Goal: Information Seeking & Learning: Check status

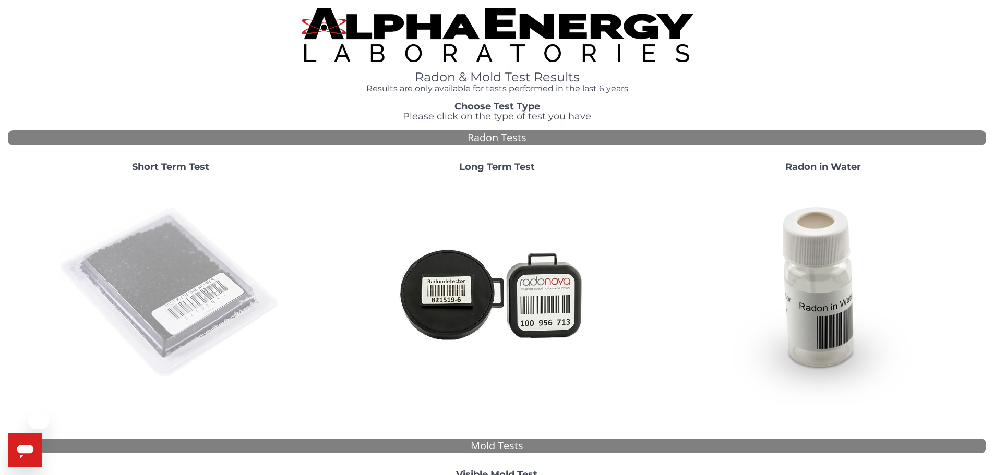
click at [194, 241] on img at bounding box center [170, 293] width 224 height 224
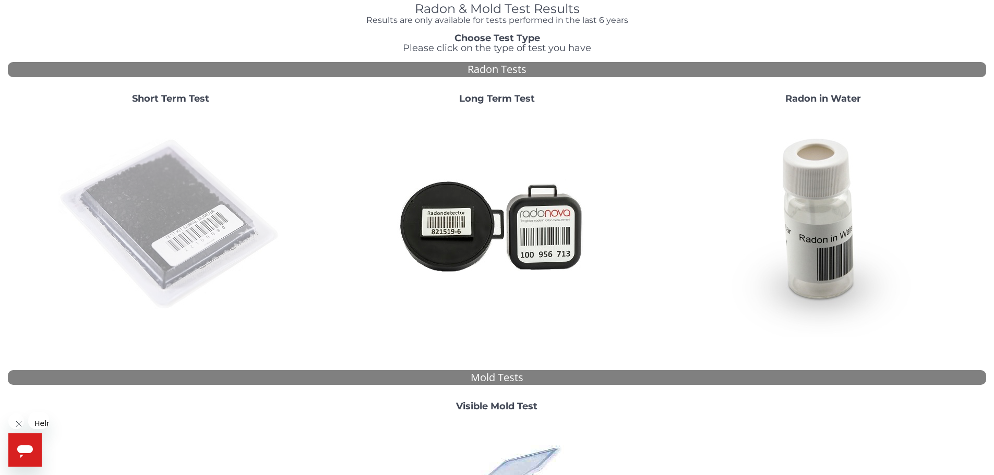
scroll to position [104, 0]
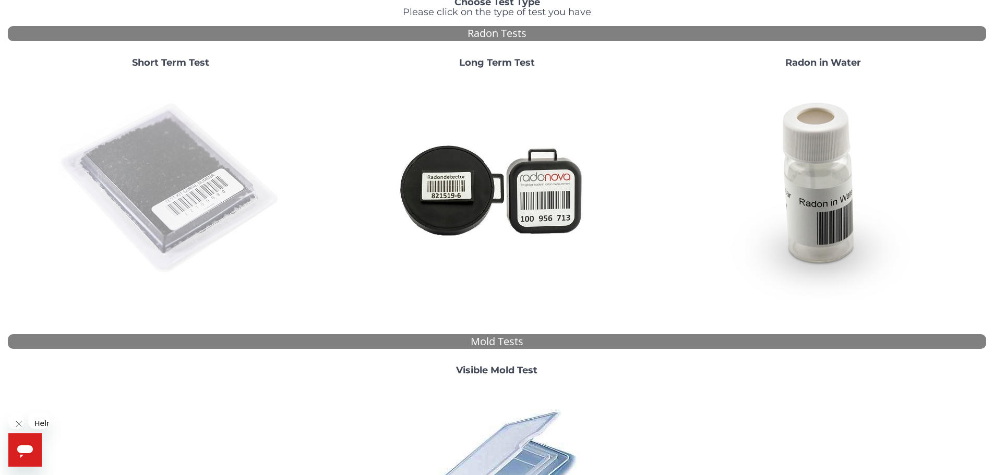
click at [189, 132] on img at bounding box center [170, 189] width 224 height 224
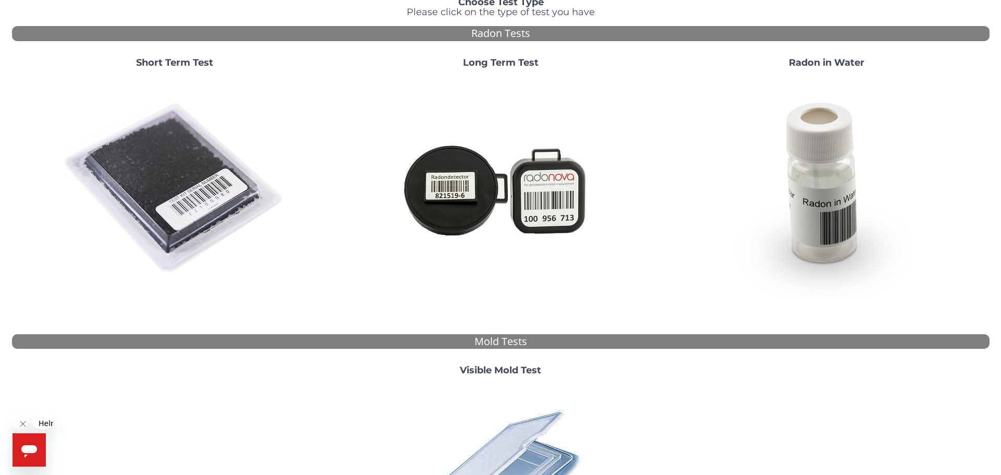
scroll to position [0, 0]
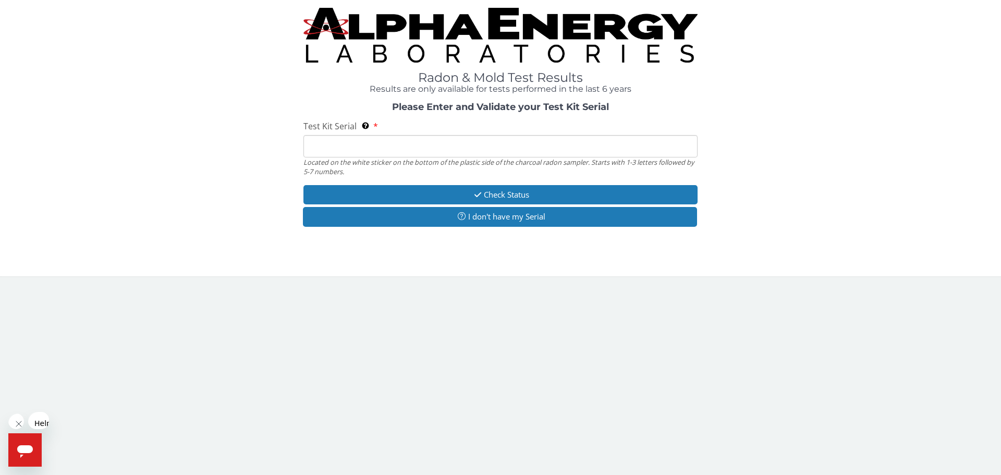
click at [365, 135] on input "Test Kit Serial Located on the white sticker on the bottom of the plastic side …" at bounding box center [501, 146] width 394 height 22
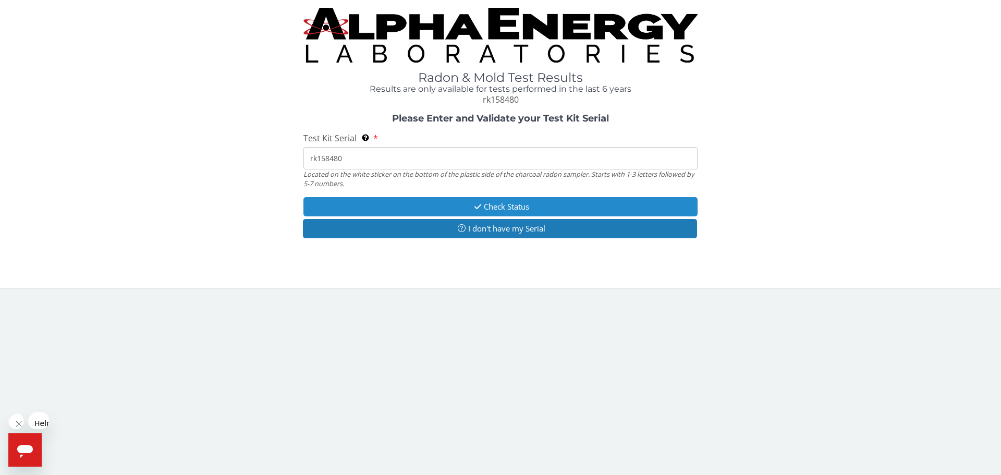
type input "rk158480"
click at [428, 197] on button "Check Status" at bounding box center [501, 206] width 394 height 19
